Goal: Navigation & Orientation: Find specific page/section

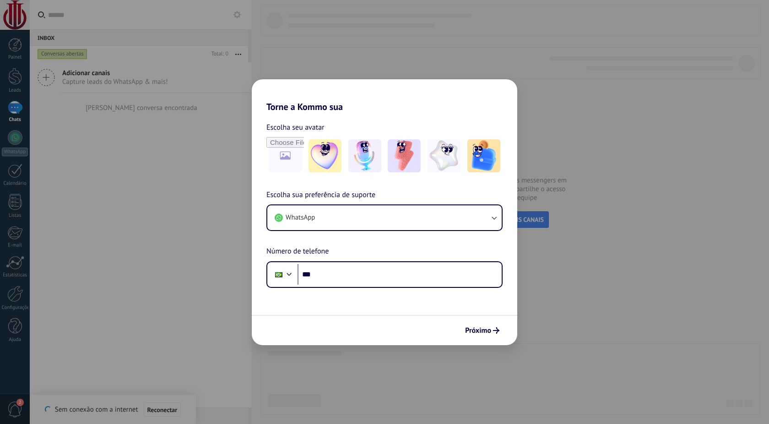
click at [589, 289] on div "Torne a Kommo sua Escolha seu avatar Escolha sua preferência de suporte WhatsAp…" at bounding box center [384, 212] width 769 height 424
click at [313, 60] on div "Torne a Kommo sua Escolha seu avatar Escolha sua preferência de suporte WhatsAp…" at bounding box center [384, 212] width 769 height 424
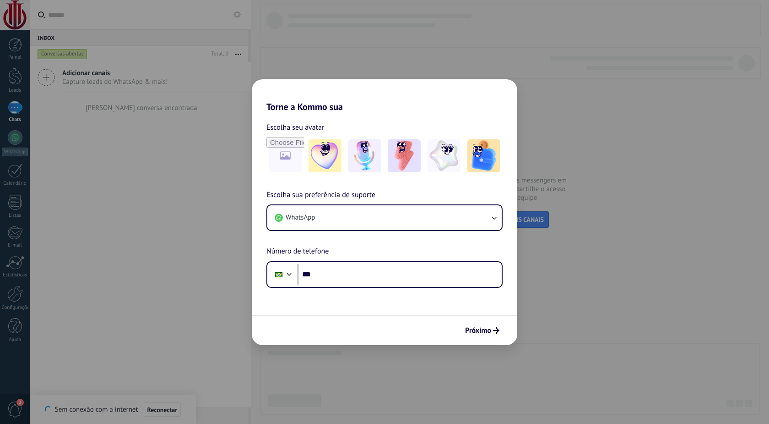
click at [313, 60] on div "Torne a Kommo sua Escolha seu avatar Escolha sua preferência de suporte WhatsAp…" at bounding box center [384, 212] width 769 height 424
click at [567, 344] on div "Torne a Kommo sua Escolha seu avatar Escolha sua preferência de suporte WhatsAp…" at bounding box center [384, 212] width 769 height 424
